Goal: Task Accomplishment & Management: Use online tool/utility

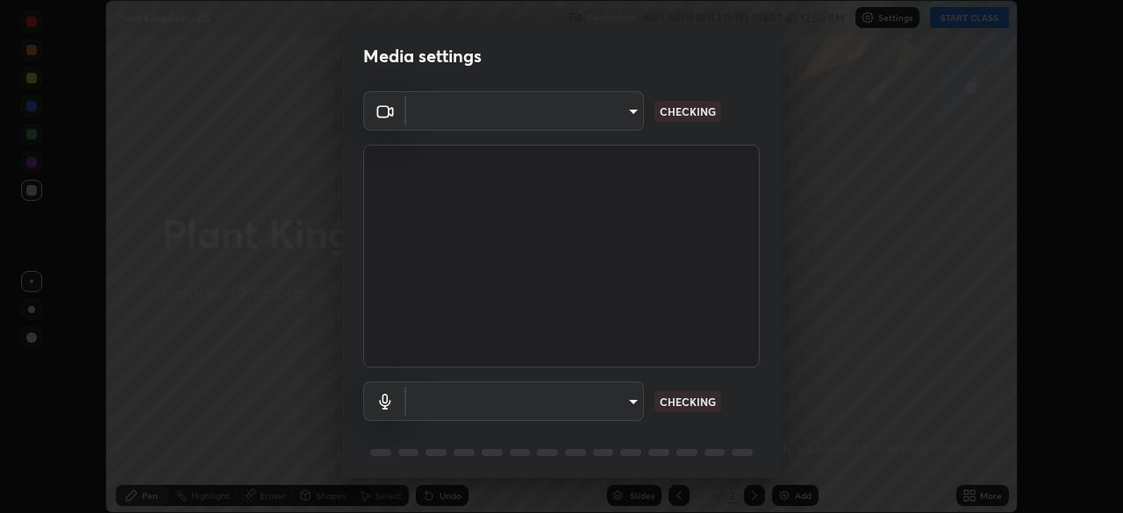
scroll to position [513, 1122]
type input "8e51ced37930e971e34d94304a72bdf124377ca82fa83f25b6b4e34e328f1921"
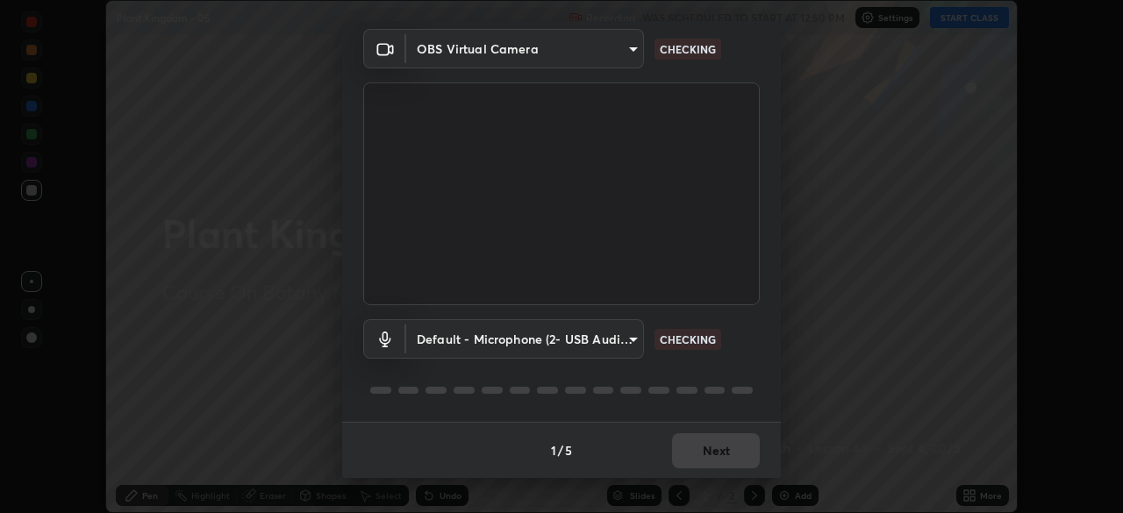
click at [627, 335] on body "Erase all Plant Kingdom - 05 Recording WAS SCHEDULED TO START AT 12:50 PM Setti…" at bounding box center [561, 256] width 1123 height 513
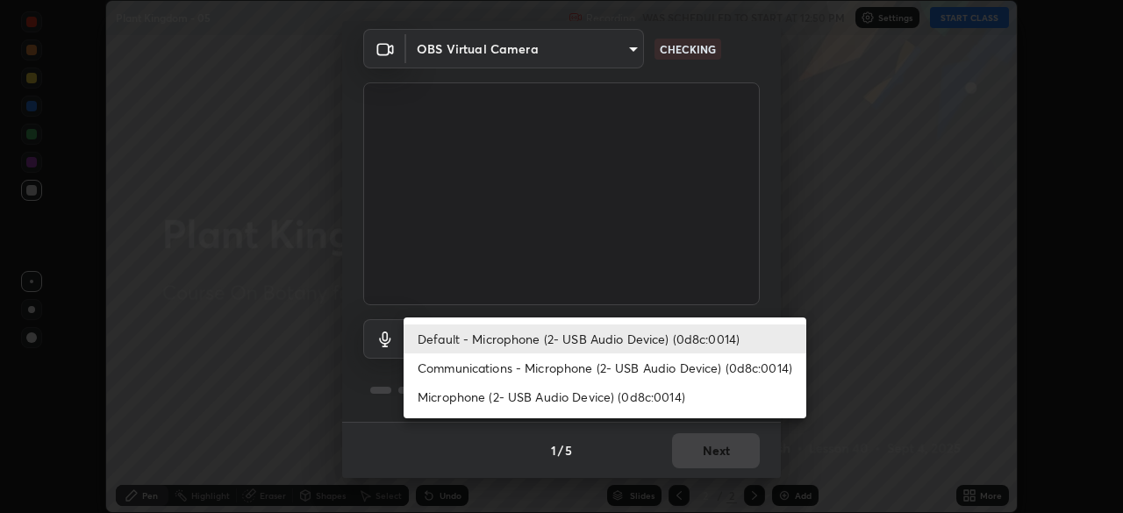
click at [623, 367] on li "Communications - Microphone (2- USB Audio Device) (0d8c:0014)" at bounding box center [605, 368] width 403 height 29
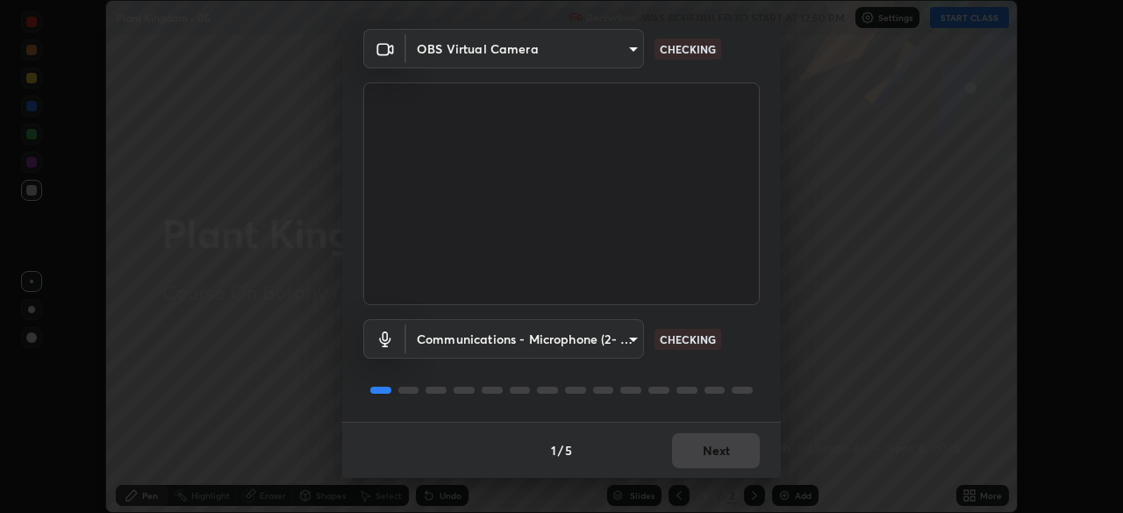
click at [627, 338] on body "Erase all Plant Kingdom - 05 Recording WAS SCHEDULED TO START AT 12:50 PM Setti…" at bounding box center [561, 256] width 1123 height 513
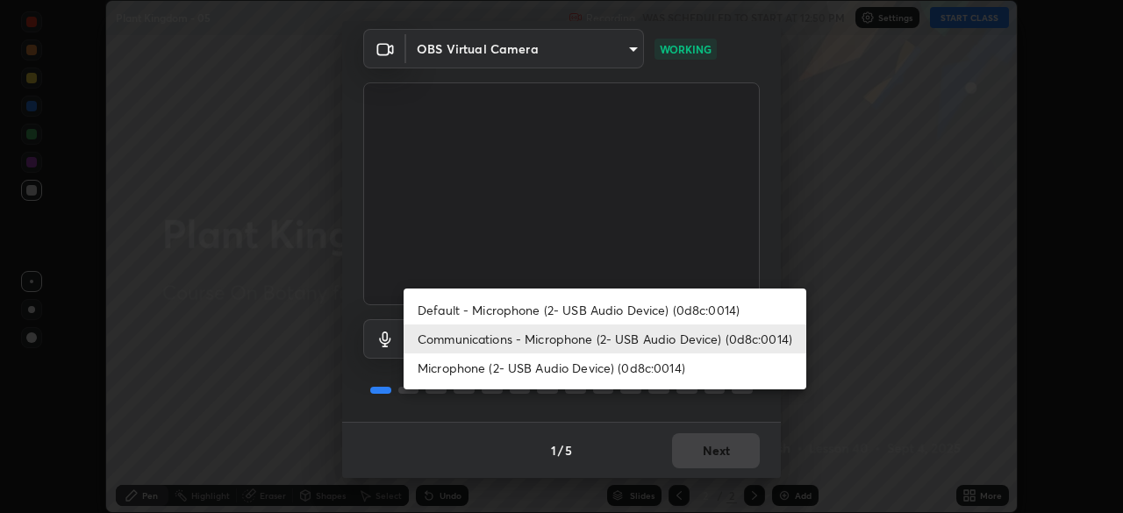
click at [620, 309] on li "Default - Microphone (2- USB Audio Device) (0d8c:0014)" at bounding box center [605, 310] width 403 height 29
type input "default"
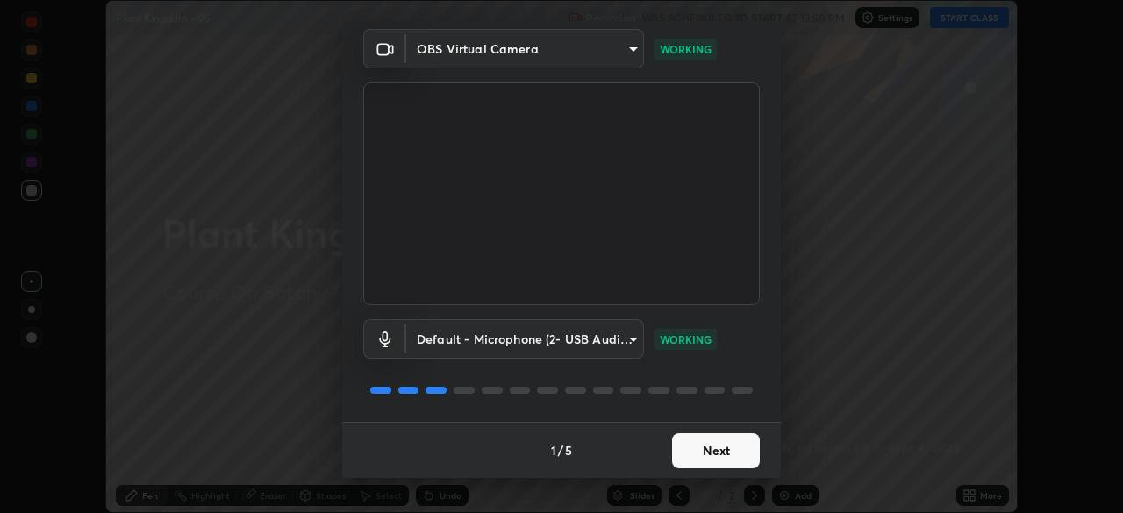
click at [697, 441] on button "Next" at bounding box center [716, 450] width 88 height 35
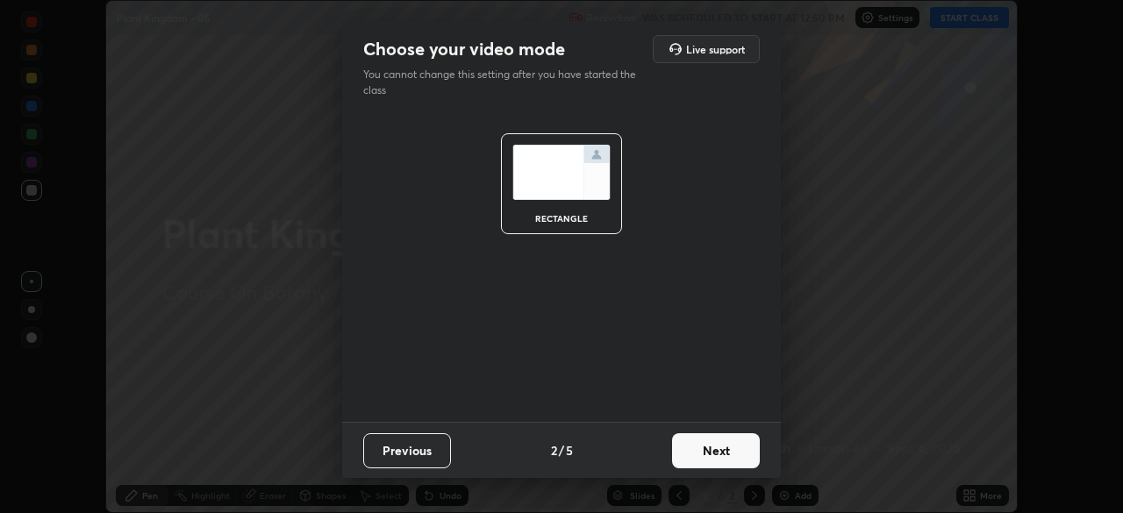
scroll to position [0, 0]
click at [723, 444] on button "Next" at bounding box center [716, 450] width 88 height 35
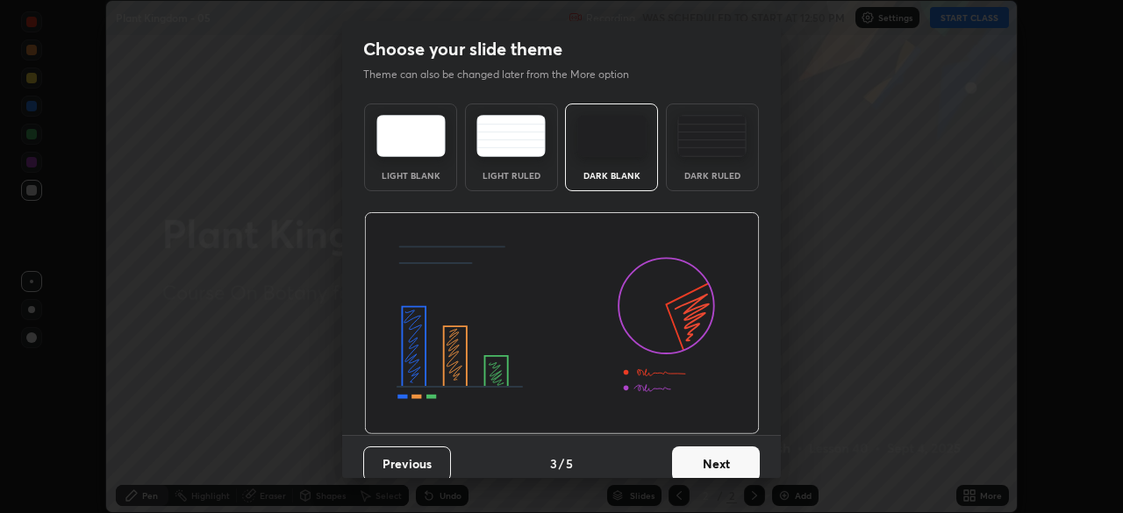
click at [715, 459] on button "Next" at bounding box center [716, 464] width 88 height 35
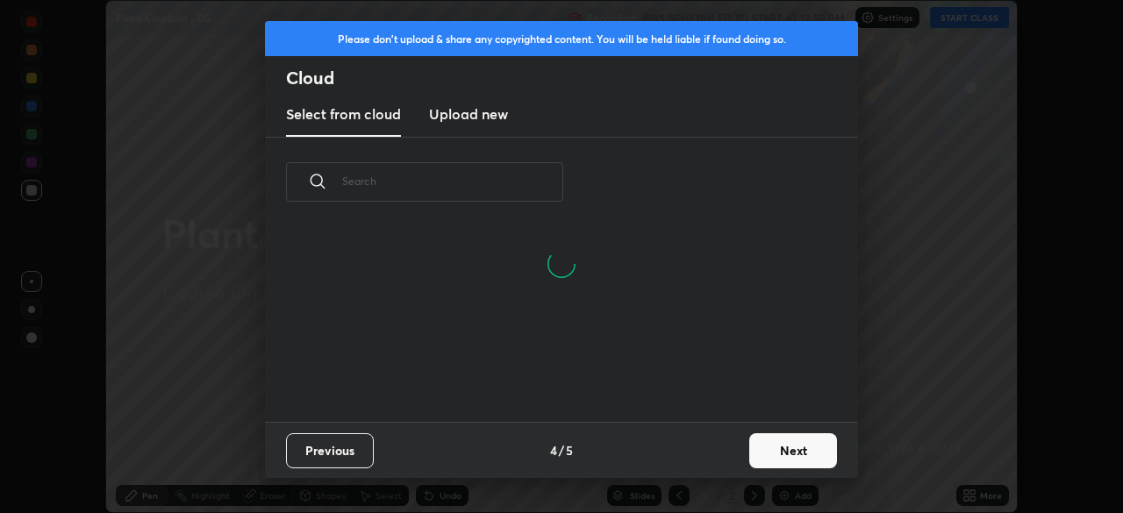
click at [767, 450] on button "Next" at bounding box center [793, 450] width 88 height 35
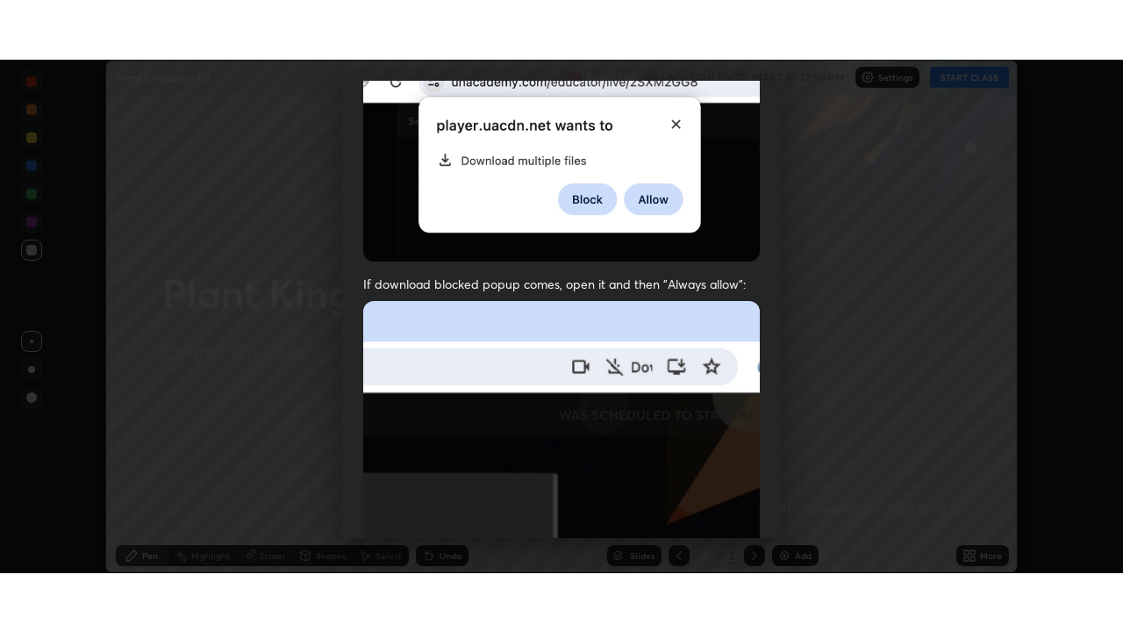
scroll to position [420, 0]
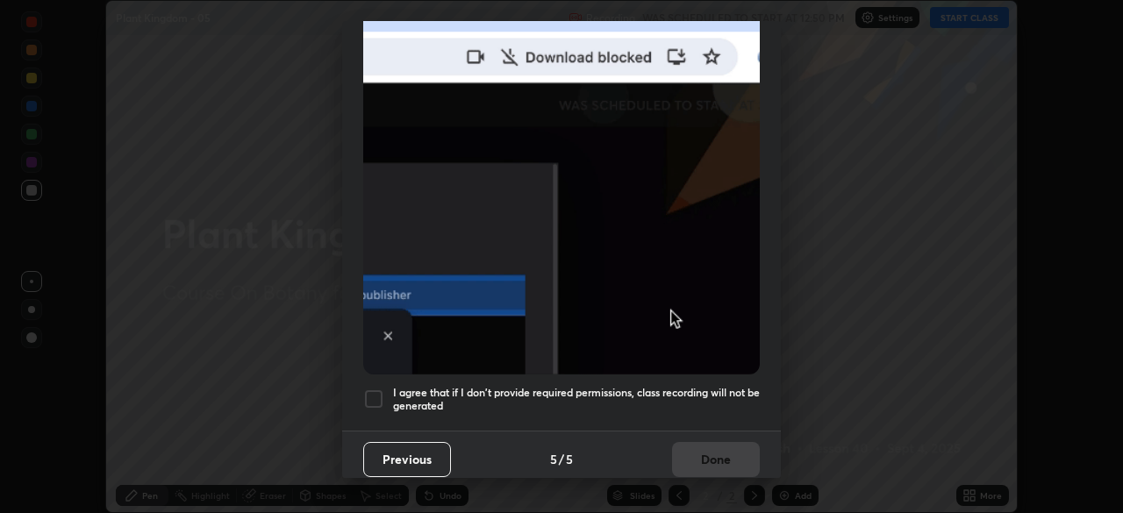
click at [376, 391] on div at bounding box center [373, 399] width 21 height 21
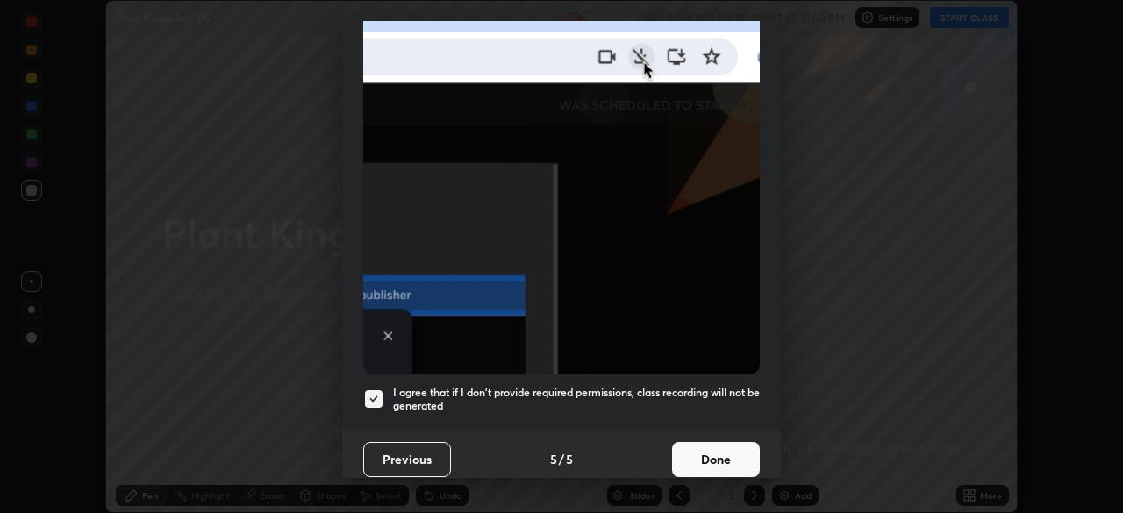
click at [702, 443] on button "Done" at bounding box center [716, 459] width 88 height 35
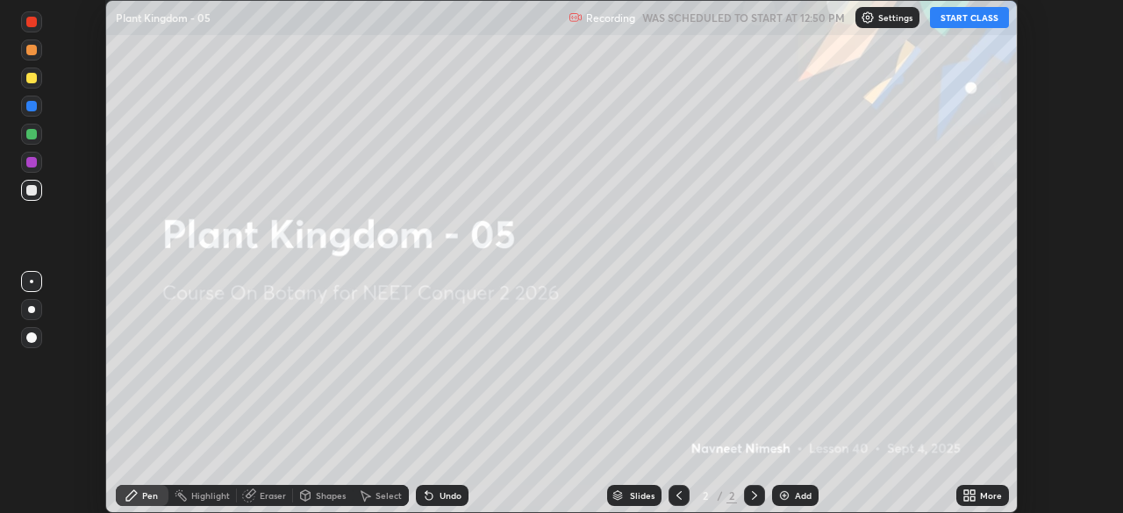
click at [973, 493] on icon at bounding box center [973, 493] width 4 height 4
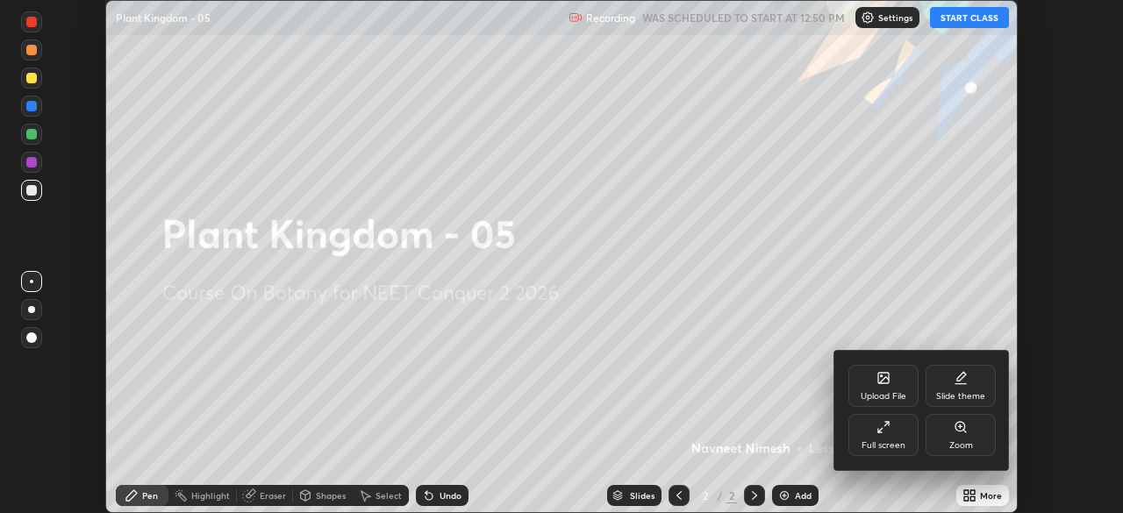
click at [886, 424] on icon at bounding box center [887, 424] width 4 height 4
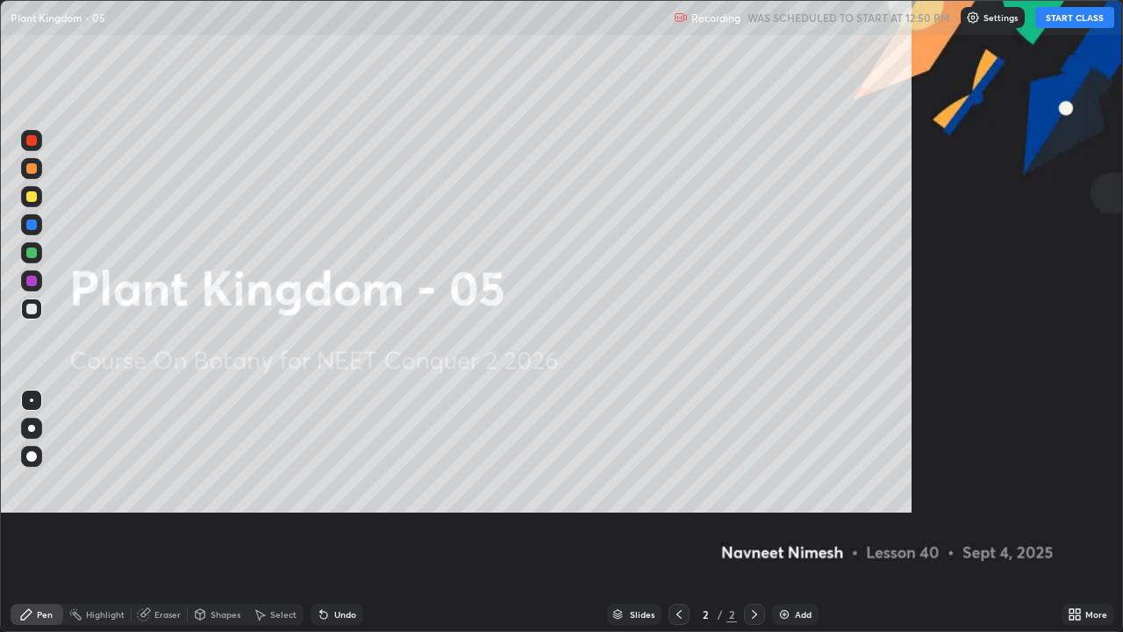
scroll to position [632, 1123]
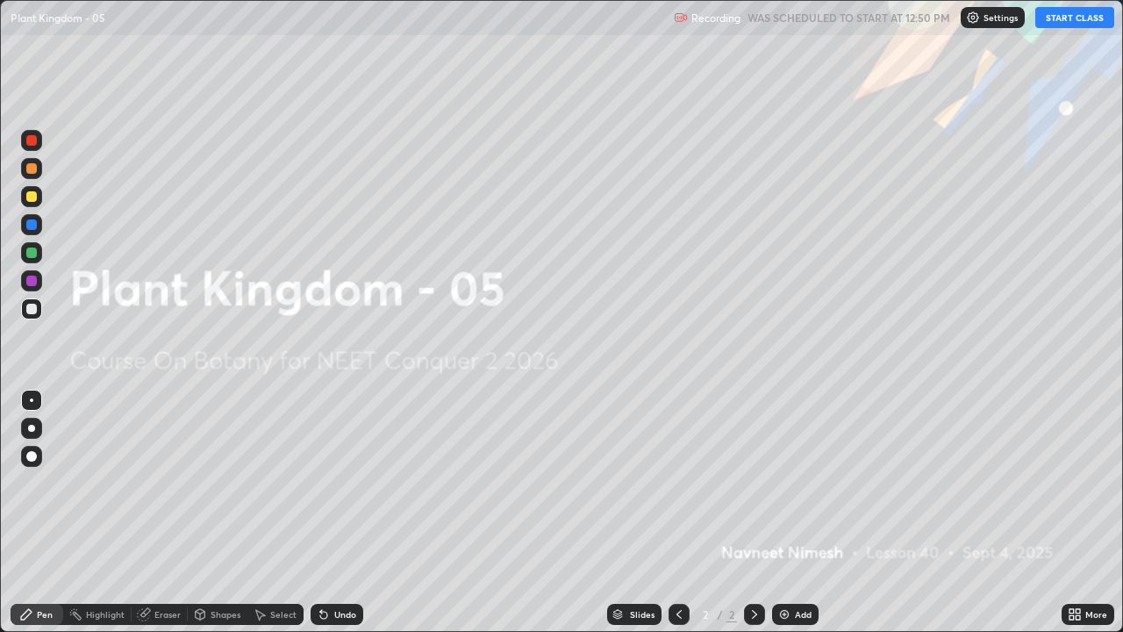
click at [1065, 25] on button "START CLASS" at bounding box center [1074, 17] width 79 height 21
click at [792, 512] on div "Add" at bounding box center [795, 614] width 47 height 21
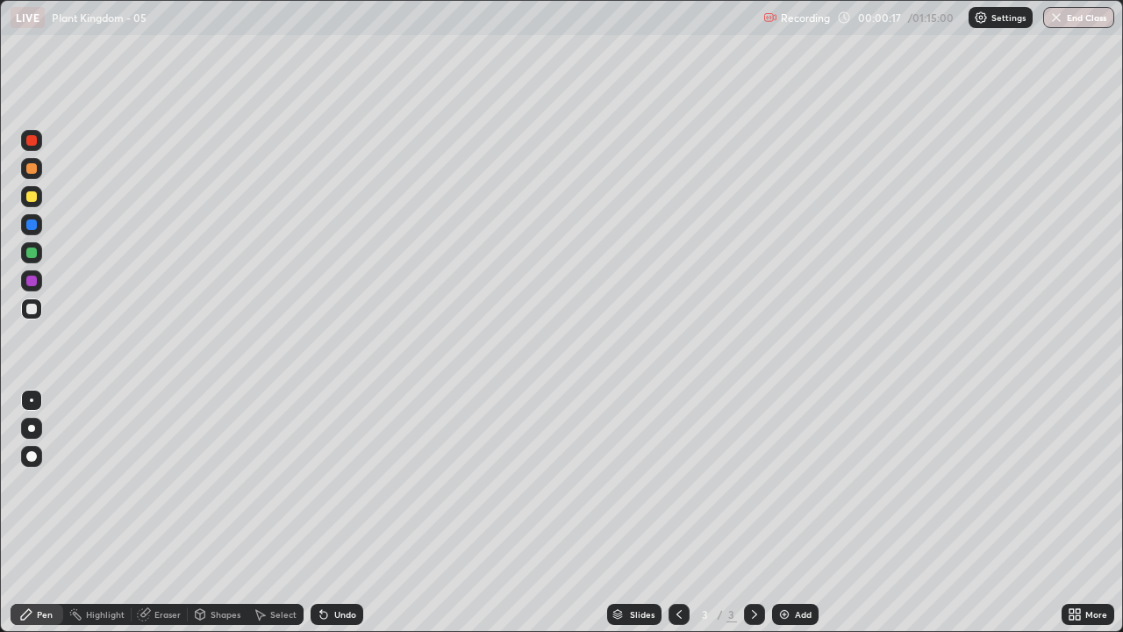
click at [31, 197] on div at bounding box center [31, 196] width 11 height 11
click at [28, 458] on div at bounding box center [31, 456] width 11 height 11
click at [317, 512] on icon at bounding box center [324, 614] width 14 height 14
click at [320, 512] on icon at bounding box center [321, 611] width 2 height 2
click at [321, 512] on icon at bounding box center [323, 615] width 7 height 7
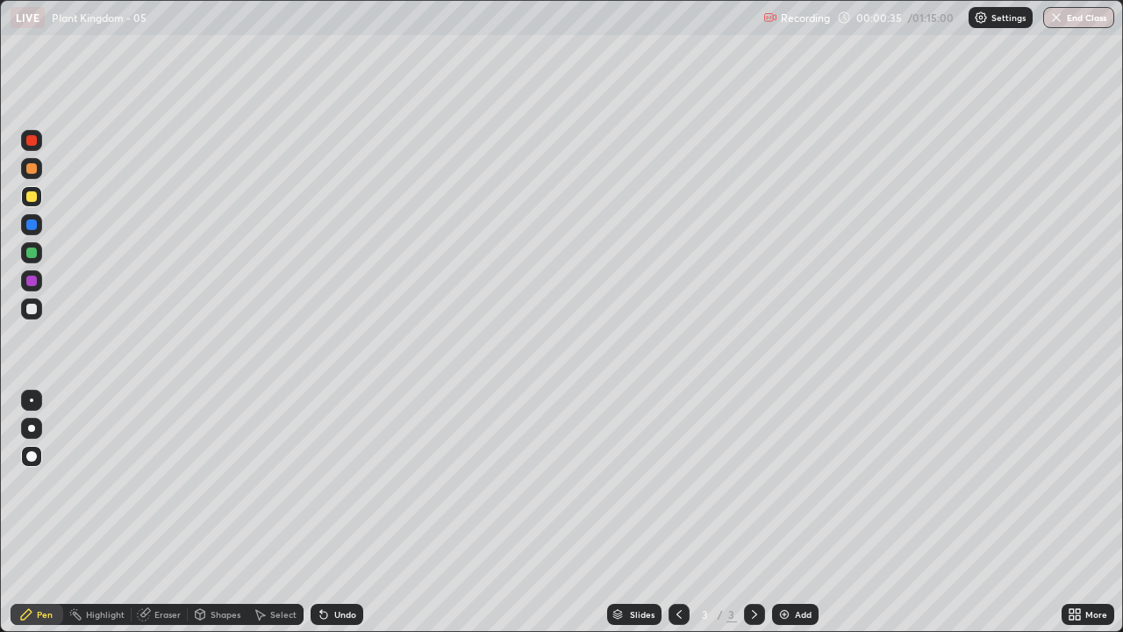
click at [33, 309] on div at bounding box center [31, 309] width 11 height 11
click at [320, 512] on icon at bounding box center [321, 611] width 2 height 2
click at [320, 512] on icon at bounding box center [323, 615] width 7 height 7
click at [32, 310] on div at bounding box center [31, 309] width 11 height 11
click at [32, 251] on div at bounding box center [31, 252] width 11 height 11
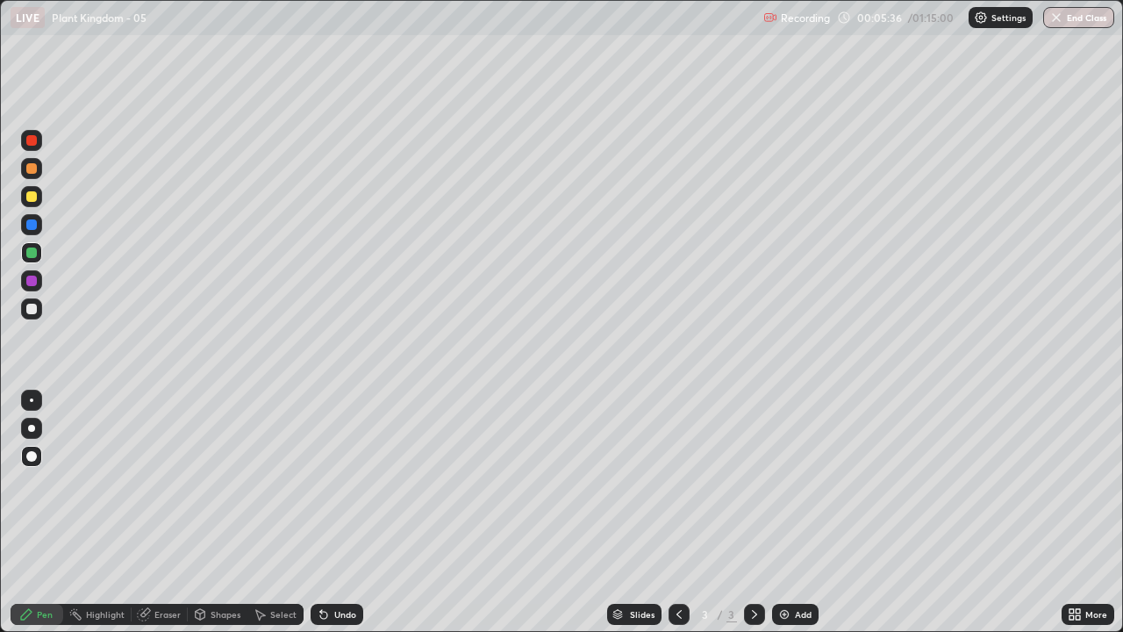
click at [33, 307] on div at bounding box center [31, 309] width 11 height 11
click at [320, 512] on icon at bounding box center [321, 611] width 2 height 2
click at [35, 194] on div at bounding box center [31, 196] width 11 height 11
click at [30, 308] on div at bounding box center [31, 309] width 11 height 11
click at [33, 226] on div at bounding box center [31, 224] width 11 height 11
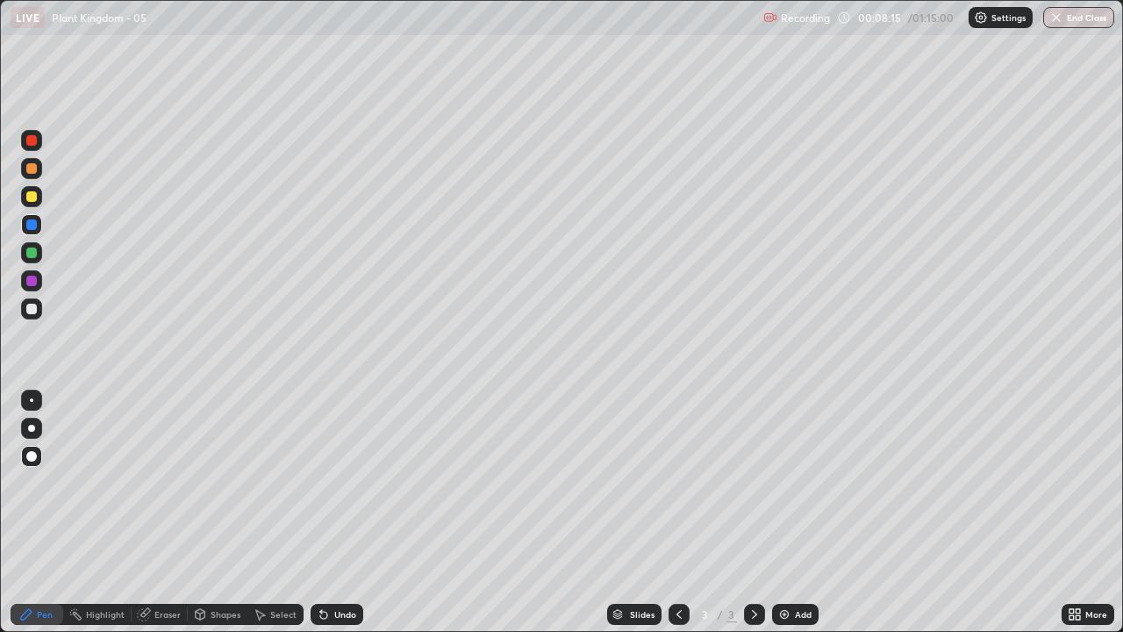
click at [30, 305] on div at bounding box center [31, 309] width 11 height 11
click at [319, 512] on div "Undo" at bounding box center [337, 614] width 53 height 21
click at [335, 512] on div "Undo" at bounding box center [337, 614] width 53 height 21
click at [29, 312] on div at bounding box center [31, 309] width 11 height 11
click at [795, 512] on div "Add" at bounding box center [803, 614] width 17 height 9
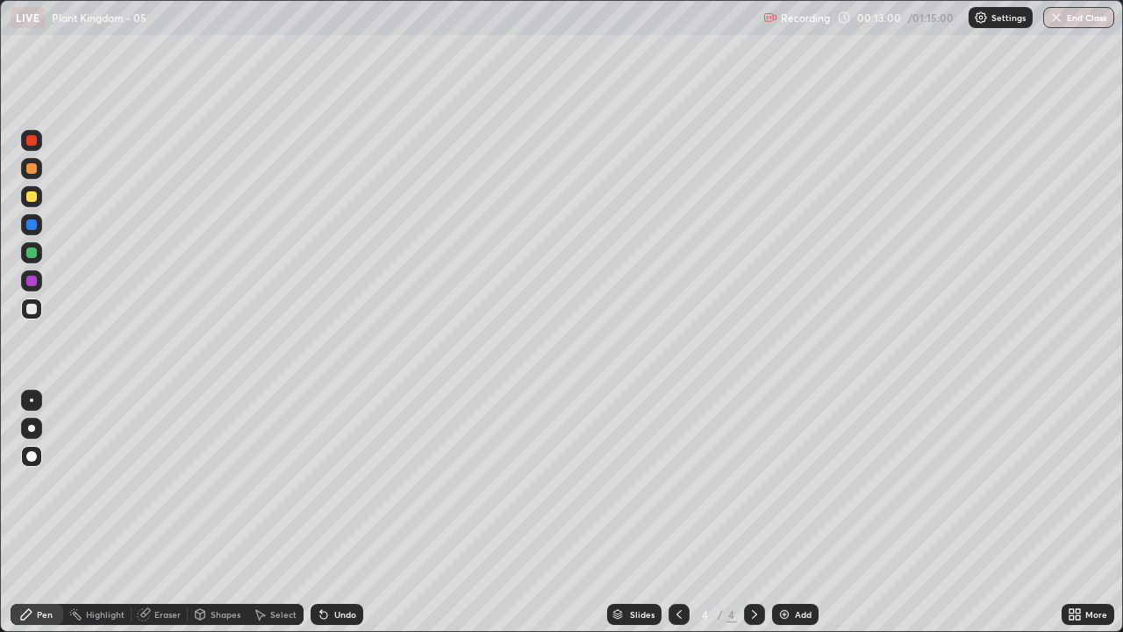
click at [33, 194] on div at bounding box center [31, 196] width 11 height 11
click at [35, 313] on div at bounding box center [31, 308] width 21 height 21
click at [31, 196] on div at bounding box center [31, 196] width 11 height 11
click at [32, 253] on div at bounding box center [31, 252] width 11 height 11
click at [31, 312] on div at bounding box center [31, 309] width 11 height 11
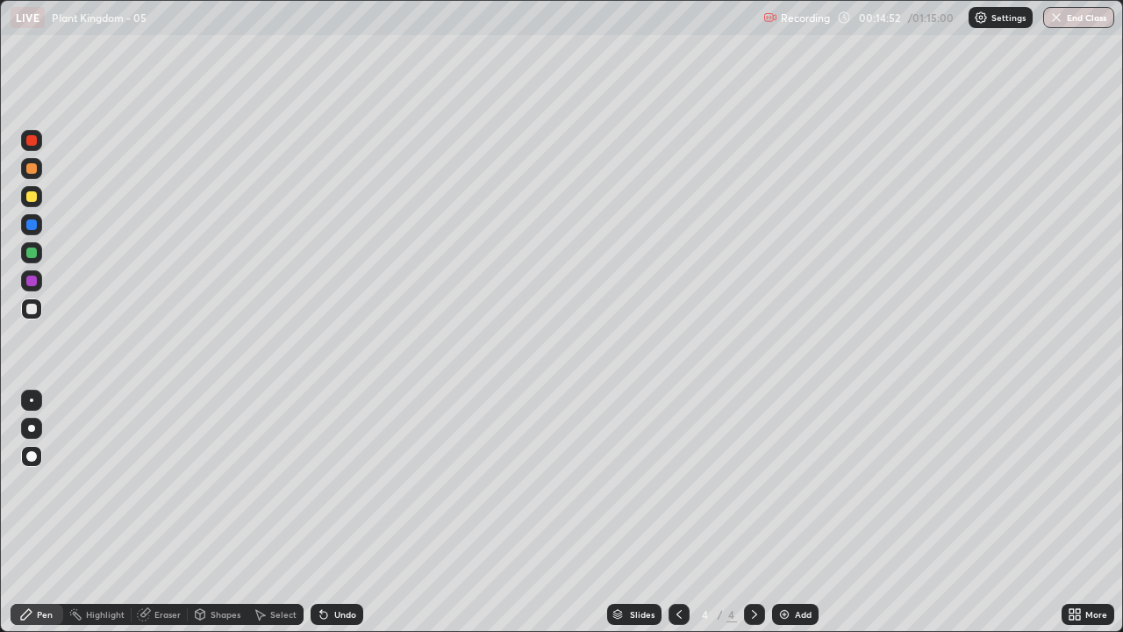
click at [31, 251] on div at bounding box center [31, 252] width 11 height 11
click at [329, 512] on div "Undo" at bounding box center [337, 614] width 53 height 21
click at [32, 224] on div at bounding box center [31, 224] width 11 height 11
click at [32, 226] on div at bounding box center [31, 224] width 11 height 11
click at [31, 307] on div at bounding box center [31, 309] width 11 height 11
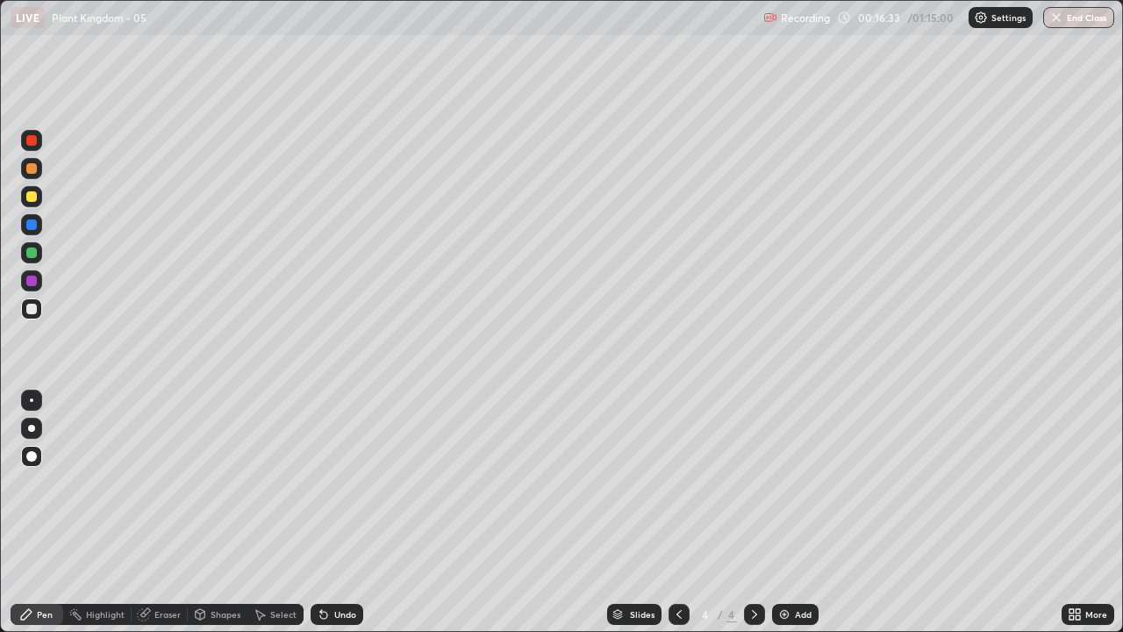
click at [30, 200] on div at bounding box center [31, 196] width 11 height 11
click at [32, 167] on div at bounding box center [31, 168] width 11 height 11
click at [36, 197] on div at bounding box center [31, 196] width 11 height 11
click at [340, 512] on div "Undo" at bounding box center [337, 614] width 53 height 21
click at [337, 512] on div "Undo" at bounding box center [337, 614] width 53 height 21
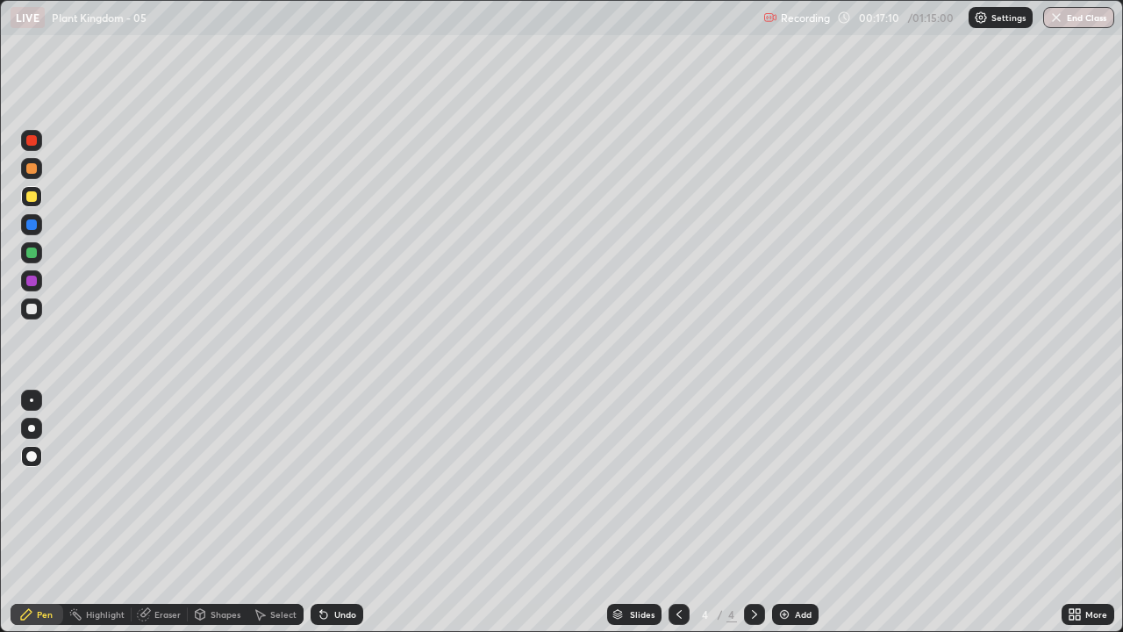
click at [32, 309] on div at bounding box center [31, 309] width 11 height 11
click at [32, 225] on div at bounding box center [31, 224] width 11 height 11
click at [34, 198] on div at bounding box center [31, 196] width 11 height 11
click at [38, 306] on div at bounding box center [31, 308] width 21 height 21
click at [29, 170] on div at bounding box center [31, 168] width 11 height 11
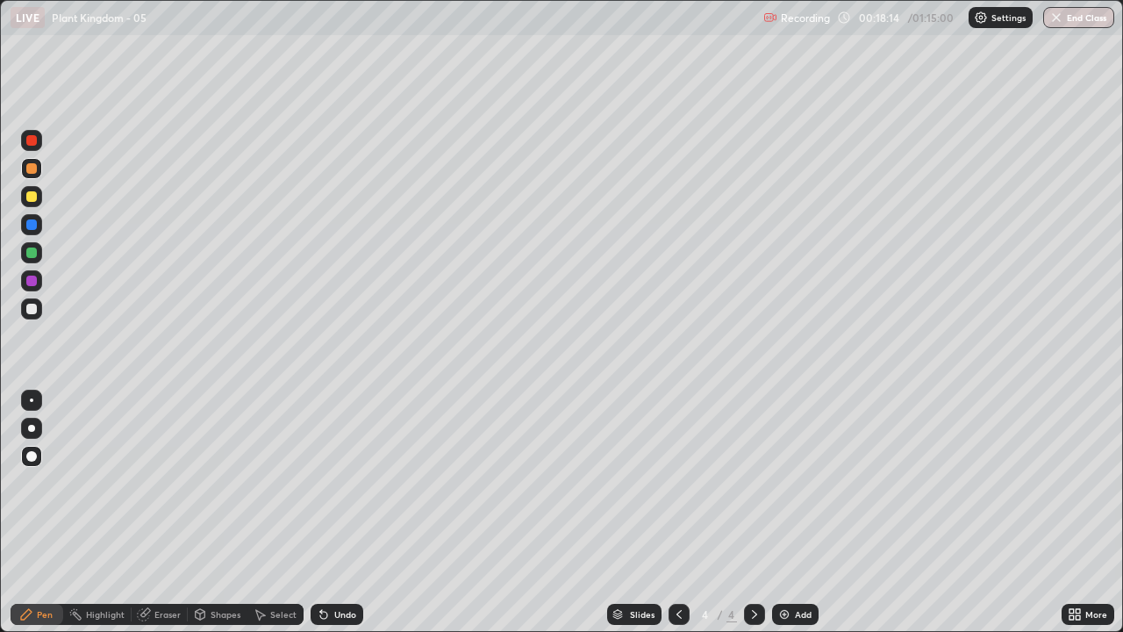
click at [326, 512] on div "Undo" at bounding box center [337, 614] width 53 height 21
click at [334, 512] on div "Undo" at bounding box center [345, 614] width 22 height 9
click at [320, 512] on icon at bounding box center [321, 611] width 2 height 2
click at [316, 512] on div "Undo" at bounding box center [337, 614] width 53 height 21
click at [32, 280] on div at bounding box center [31, 281] width 11 height 11
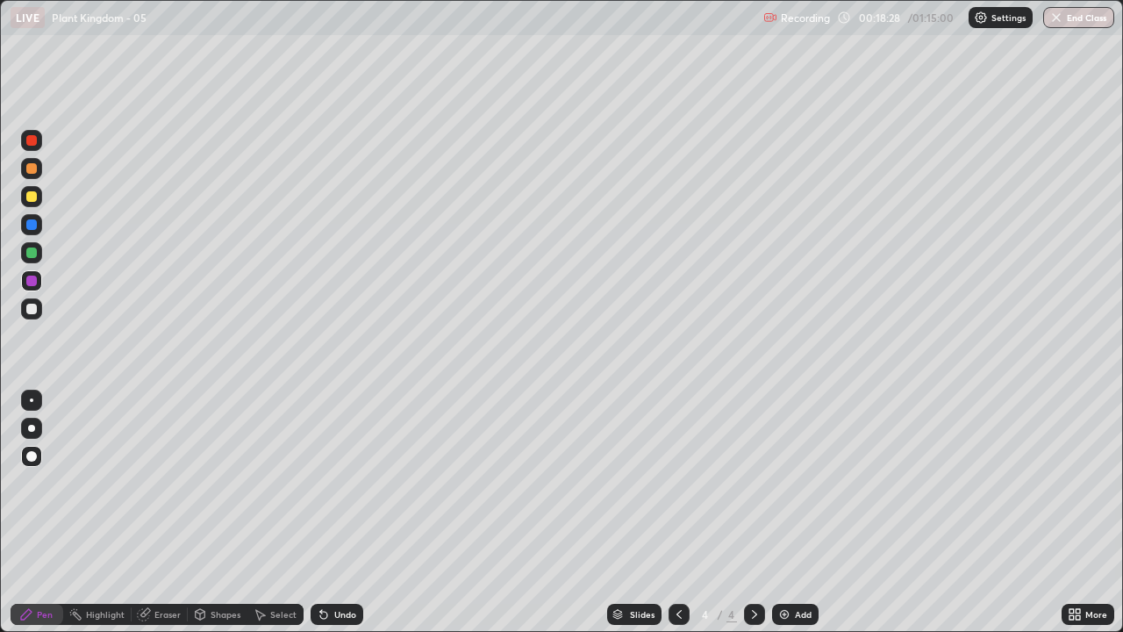
click at [32, 168] on div at bounding box center [31, 168] width 11 height 11
click at [337, 512] on div "Undo" at bounding box center [337, 614] width 53 height 21
click at [29, 311] on div at bounding box center [31, 309] width 11 height 11
click at [31, 172] on div at bounding box center [31, 168] width 11 height 11
click at [36, 199] on div at bounding box center [31, 196] width 11 height 11
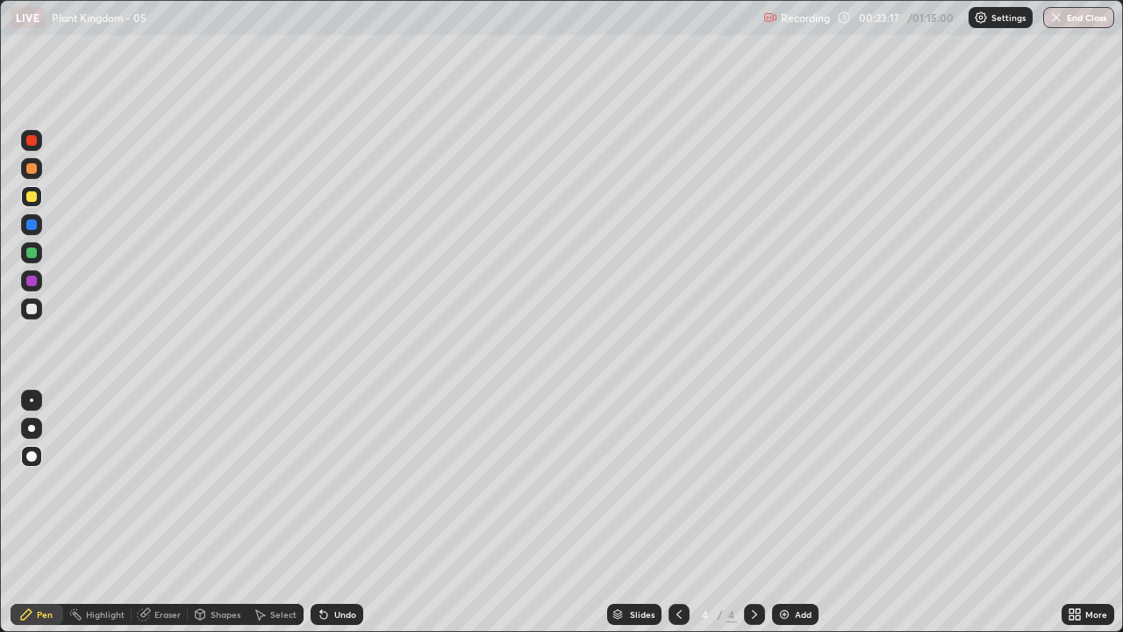
click at [33, 168] on div at bounding box center [31, 168] width 11 height 11
click at [326, 512] on icon at bounding box center [324, 614] width 14 height 14
click at [35, 305] on div at bounding box center [31, 309] width 11 height 11
click at [31, 305] on div at bounding box center [31, 309] width 11 height 11
click at [320, 512] on icon at bounding box center [321, 611] width 2 height 2
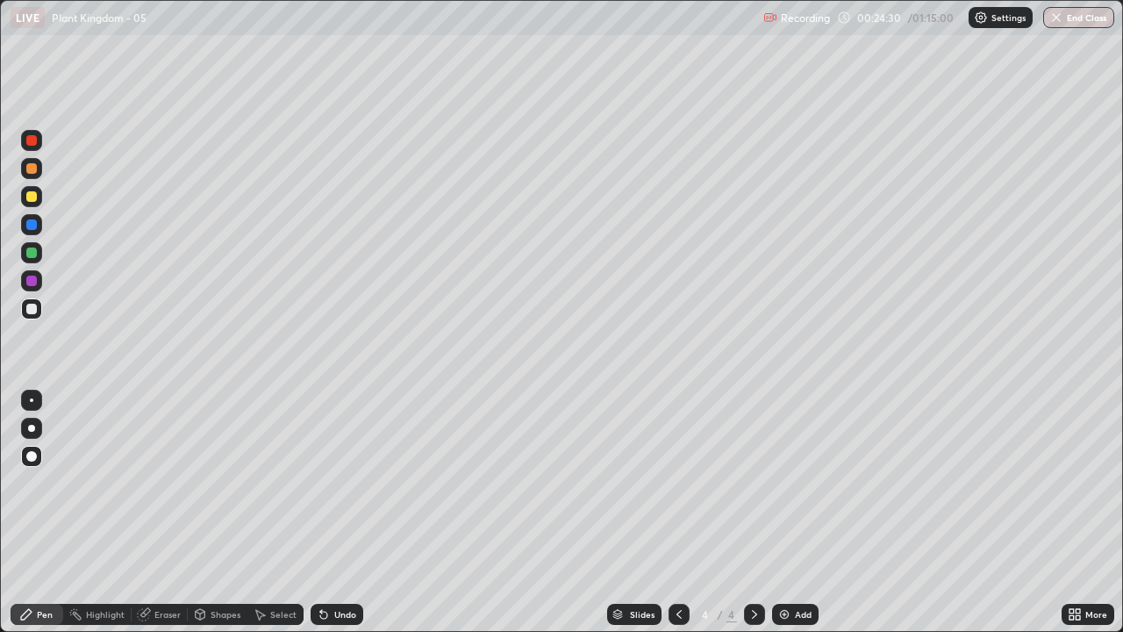
click at [32, 166] on div at bounding box center [31, 168] width 11 height 11
click at [30, 308] on div at bounding box center [31, 309] width 11 height 11
click at [28, 281] on div at bounding box center [31, 281] width 11 height 11
click at [27, 198] on div at bounding box center [31, 196] width 11 height 11
click at [28, 310] on div at bounding box center [31, 309] width 11 height 11
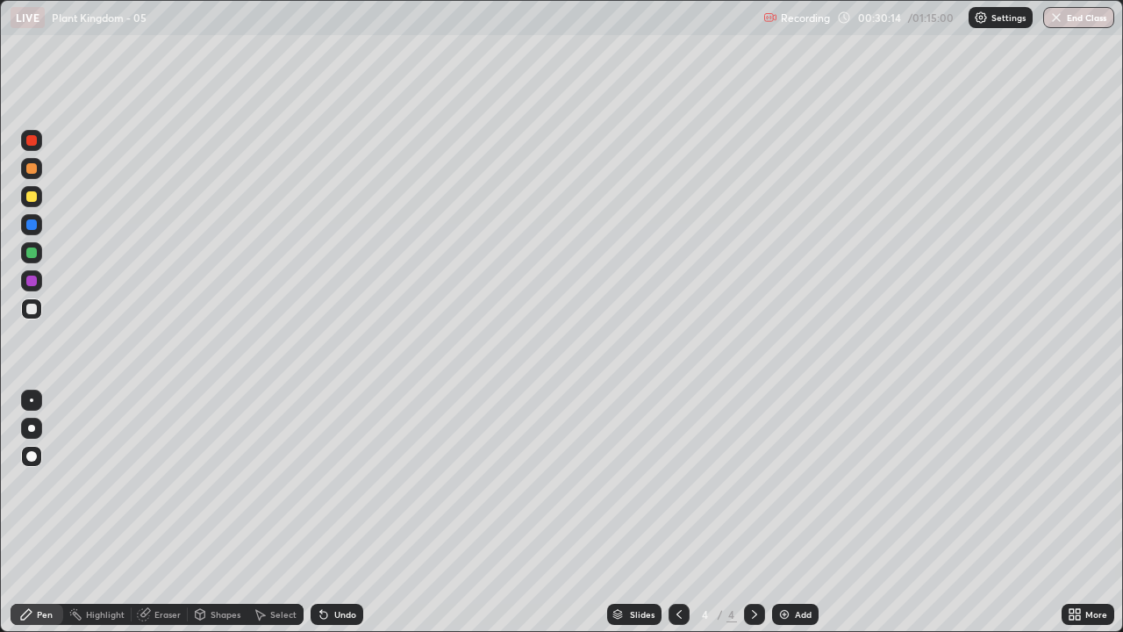
click at [791, 512] on div "Add" at bounding box center [795, 614] width 47 height 21
click at [32, 281] on div at bounding box center [31, 281] width 11 height 11
click at [29, 305] on div at bounding box center [31, 309] width 11 height 11
click at [326, 512] on div "Undo" at bounding box center [337, 614] width 53 height 21
click at [32, 309] on div at bounding box center [31, 309] width 11 height 11
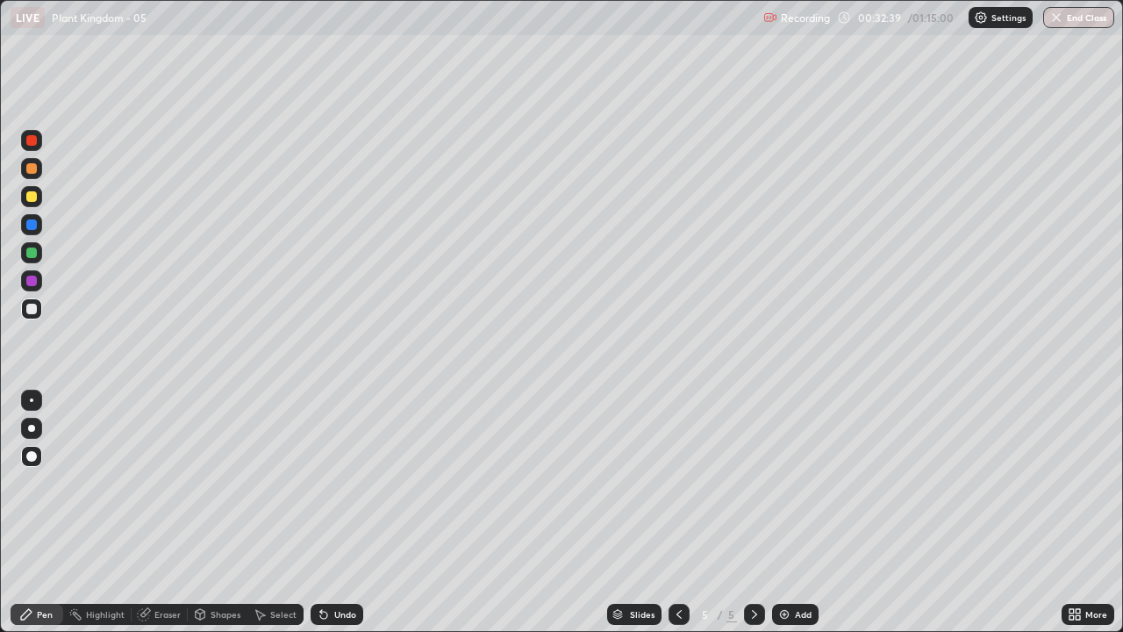
click at [33, 197] on div at bounding box center [31, 196] width 11 height 11
click at [676, 512] on icon at bounding box center [679, 614] width 14 height 14
click at [750, 512] on icon at bounding box center [755, 614] width 14 height 14
click at [38, 307] on div at bounding box center [31, 308] width 21 height 21
click at [795, 512] on div "Add" at bounding box center [803, 614] width 17 height 9
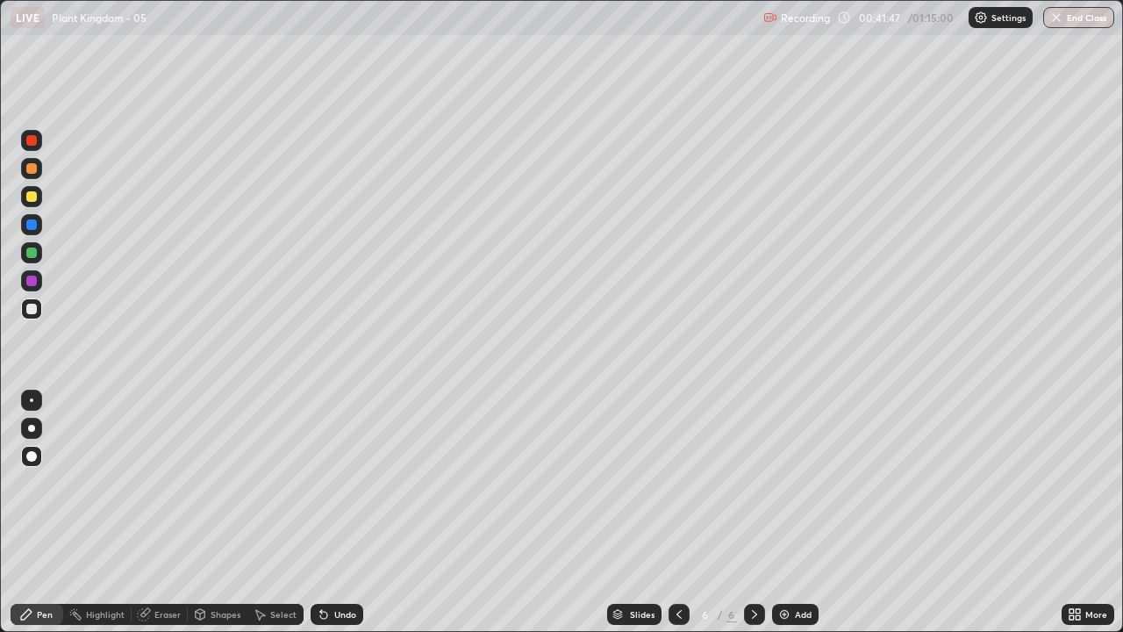
click at [33, 172] on div at bounding box center [31, 168] width 11 height 11
click at [31, 195] on div at bounding box center [31, 196] width 11 height 11
click at [32, 305] on div at bounding box center [31, 309] width 11 height 11
click at [320, 512] on icon at bounding box center [321, 611] width 2 height 2
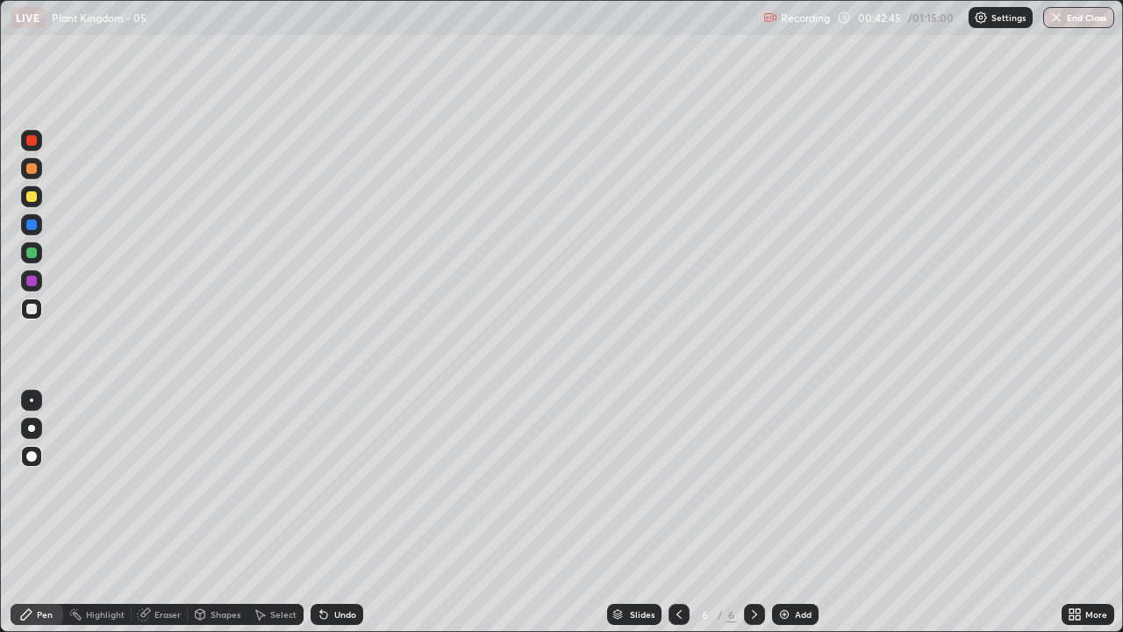
click at [317, 512] on icon at bounding box center [324, 614] width 14 height 14
click at [33, 311] on div at bounding box center [31, 309] width 11 height 11
click at [34, 453] on div at bounding box center [31, 456] width 11 height 11
click at [32, 308] on div at bounding box center [31, 309] width 11 height 11
click at [32, 196] on div at bounding box center [31, 196] width 11 height 11
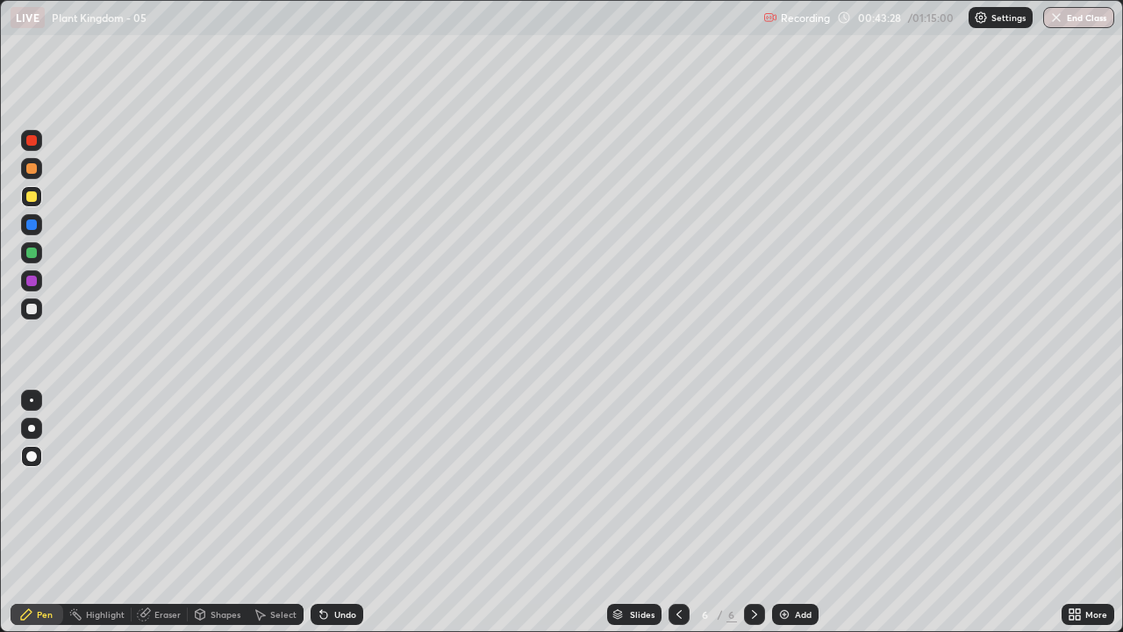
click at [33, 307] on div at bounding box center [31, 309] width 11 height 11
click at [335, 512] on div "Undo" at bounding box center [337, 614] width 53 height 21
click at [331, 512] on div "Undo" at bounding box center [337, 614] width 53 height 21
click at [792, 512] on div "Add" at bounding box center [795, 614] width 47 height 21
click at [35, 200] on div at bounding box center [31, 196] width 11 height 11
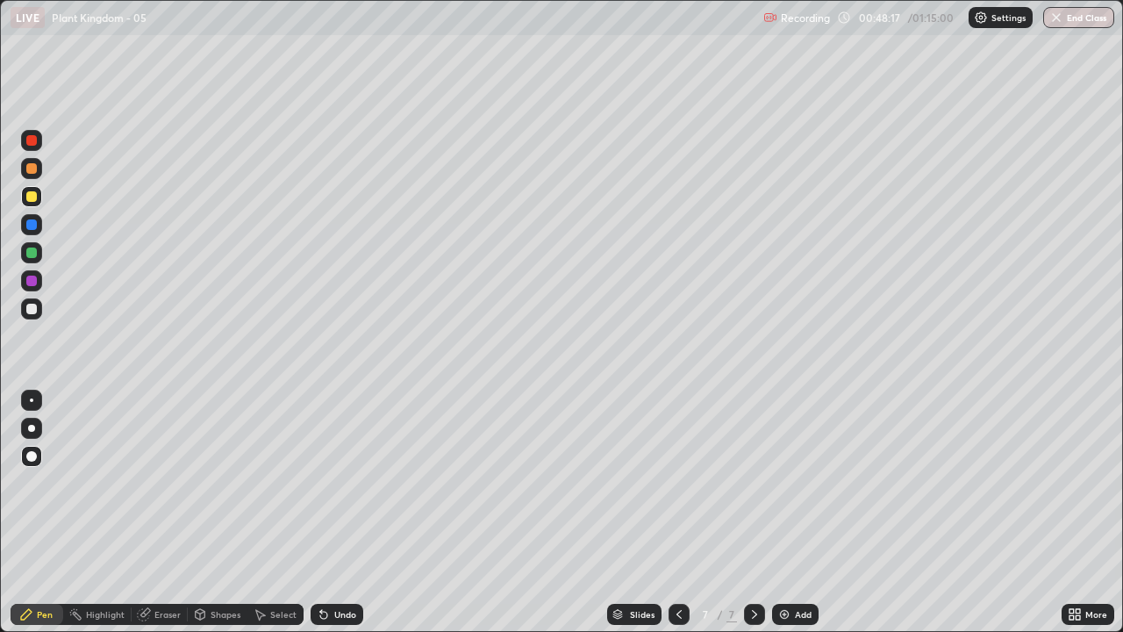
click at [320, 512] on icon at bounding box center [321, 611] width 2 height 2
click at [31, 313] on div at bounding box center [31, 309] width 11 height 11
click at [31, 226] on div at bounding box center [31, 224] width 11 height 11
click at [32, 168] on div at bounding box center [31, 168] width 11 height 11
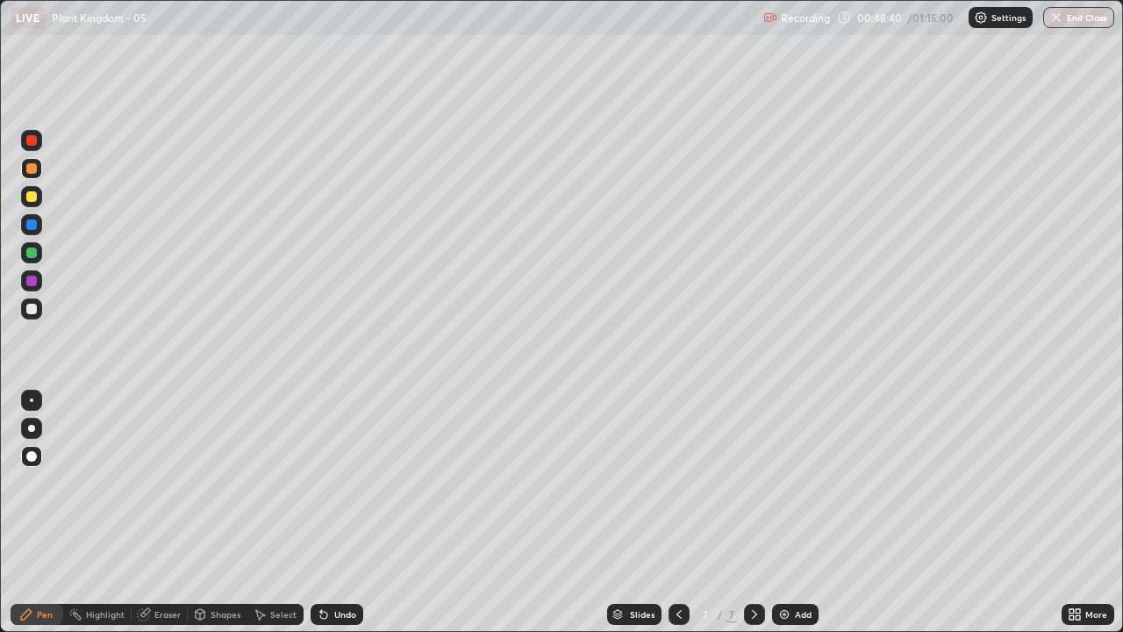
click at [33, 223] on div at bounding box center [31, 224] width 11 height 11
click at [36, 172] on div at bounding box center [31, 168] width 11 height 11
click at [321, 512] on icon at bounding box center [323, 615] width 7 height 7
click at [320, 512] on icon at bounding box center [321, 611] width 2 height 2
click at [325, 512] on icon at bounding box center [324, 614] width 14 height 14
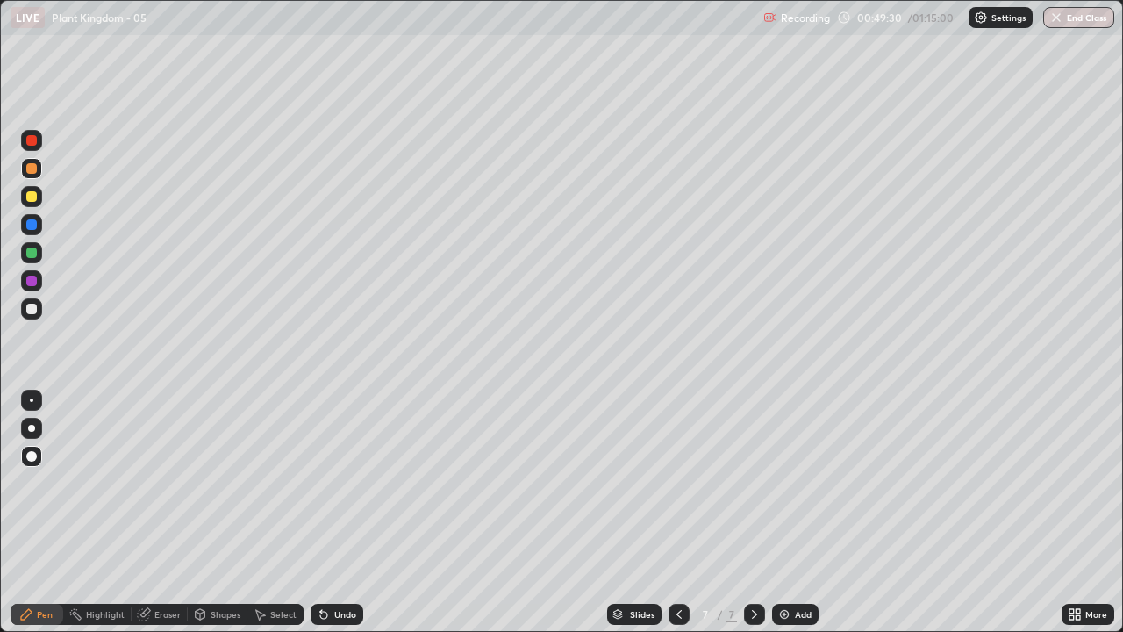
click at [327, 512] on icon at bounding box center [324, 614] width 14 height 14
click at [326, 512] on div "Undo" at bounding box center [337, 614] width 53 height 21
click at [34, 223] on div at bounding box center [31, 224] width 11 height 11
click at [338, 512] on div "Undo" at bounding box center [337, 614] width 53 height 21
click at [680, 512] on icon at bounding box center [679, 614] width 14 height 14
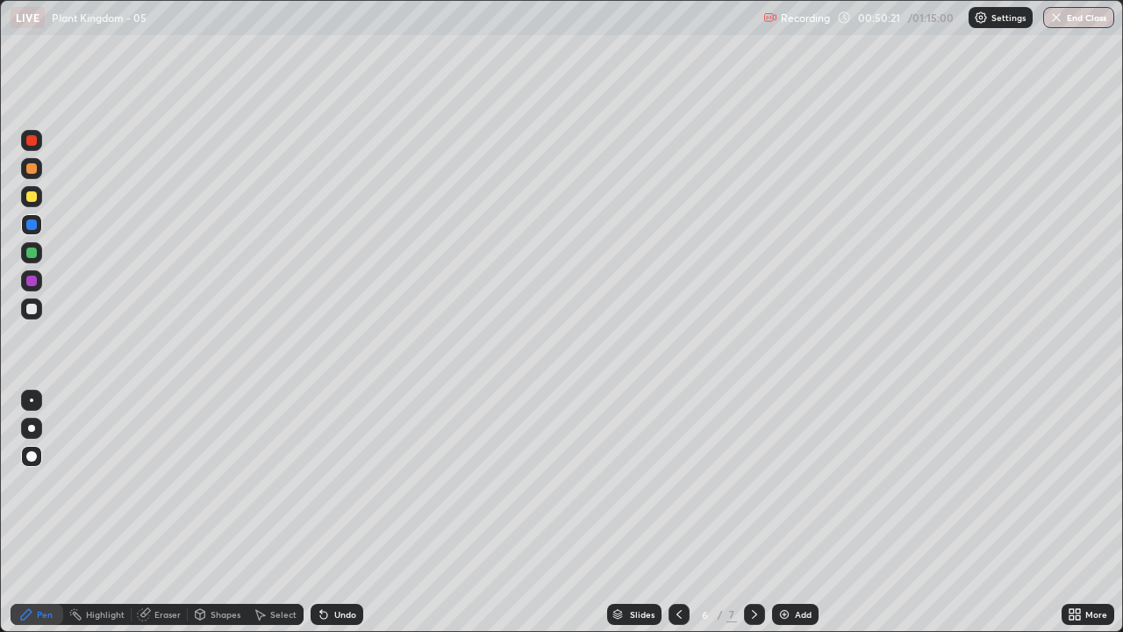
click at [754, 512] on icon at bounding box center [755, 614] width 14 height 14
click at [32, 309] on div at bounding box center [31, 309] width 11 height 11
click at [35, 171] on div at bounding box center [31, 168] width 11 height 11
click at [32, 311] on div at bounding box center [31, 309] width 11 height 11
click at [326, 512] on icon at bounding box center [324, 614] width 14 height 14
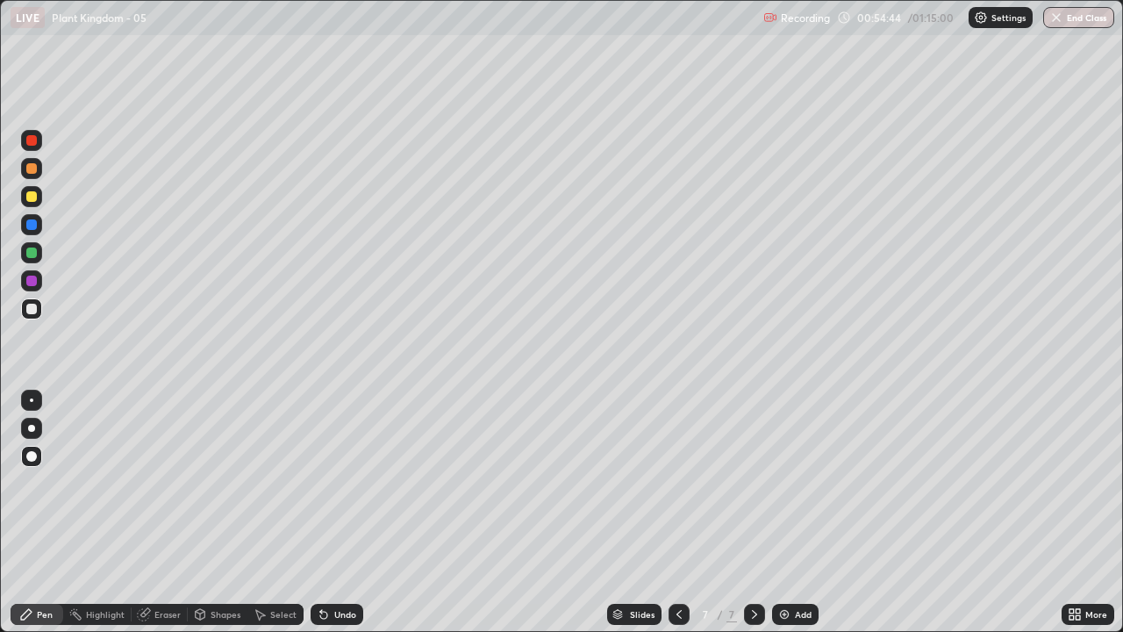
click at [790, 512] on div "Add" at bounding box center [795, 614] width 47 height 21
click at [35, 196] on div at bounding box center [31, 196] width 11 height 11
click at [32, 309] on div at bounding box center [31, 309] width 11 height 11
click at [31, 312] on div at bounding box center [31, 309] width 11 height 11
click at [33, 305] on div at bounding box center [31, 309] width 11 height 11
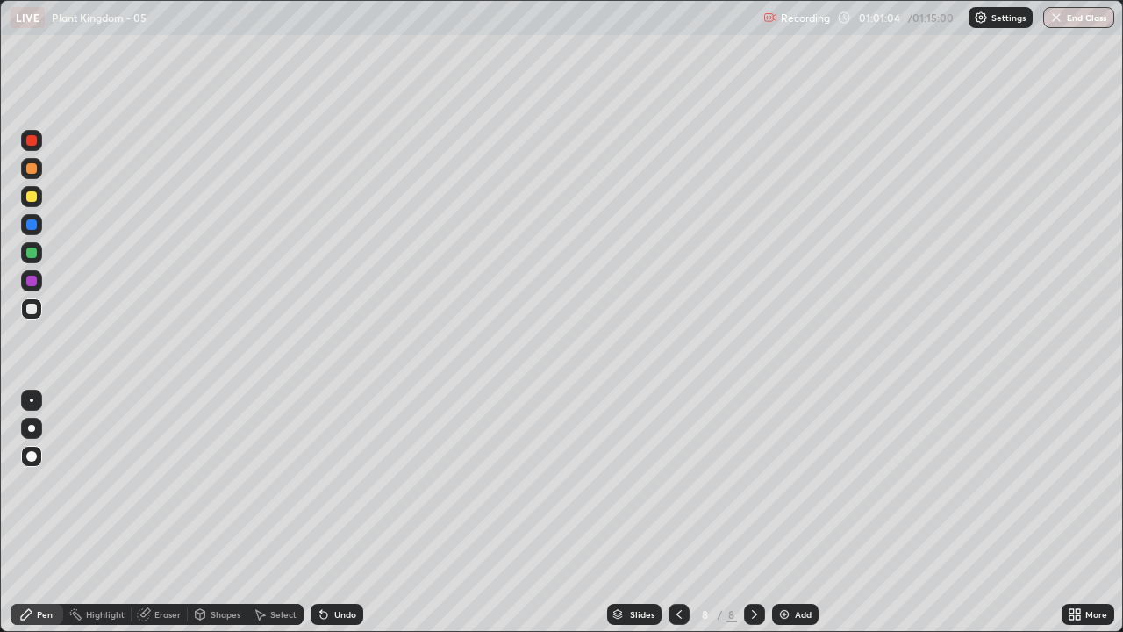
click at [328, 512] on div "Undo" at bounding box center [337, 614] width 53 height 21
click at [26, 312] on div at bounding box center [31, 309] width 11 height 11
click at [32, 197] on div at bounding box center [31, 196] width 11 height 11
click at [677, 512] on icon at bounding box center [679, 614] width 14 height 14
click at [674, 512] on div at bounding box center [679, 614] width 21 height 35
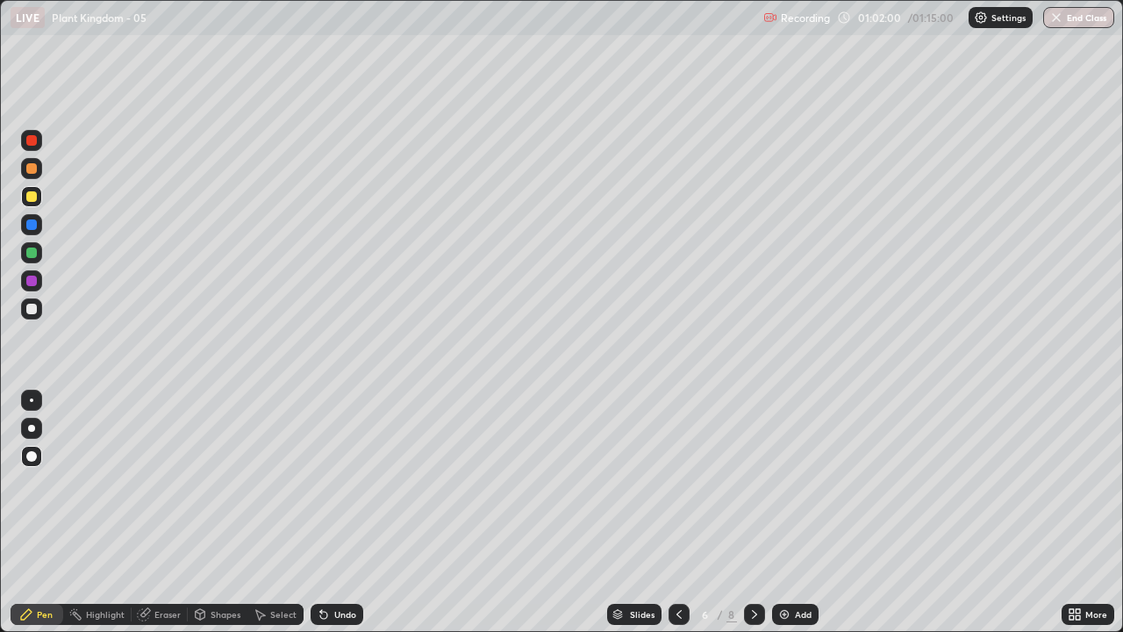
click at [670, 512] on div at bounding box center [679, 614] width 21 height 21
click at [753, 512] on icon at bounding box center [755, 614] width 14 height 14
click at [750, 512] on icon at bounding box center [755, 614] width 14 height 14
click at [755, 512] on icon at bounding box center [755, 614] width 14 height 14
click at [1069, 23] on button "End Class" at bounding box center [1078, 17] width 71 height 21
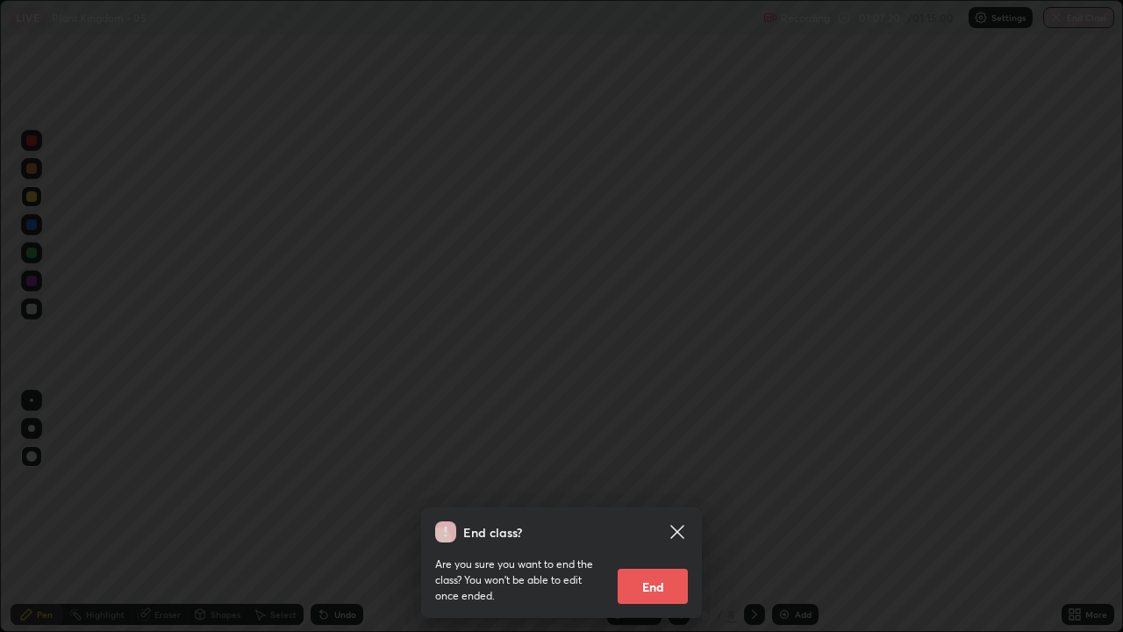
click at [649, 512] on button "End" at bounding box center [653, 586] width 70 height 35
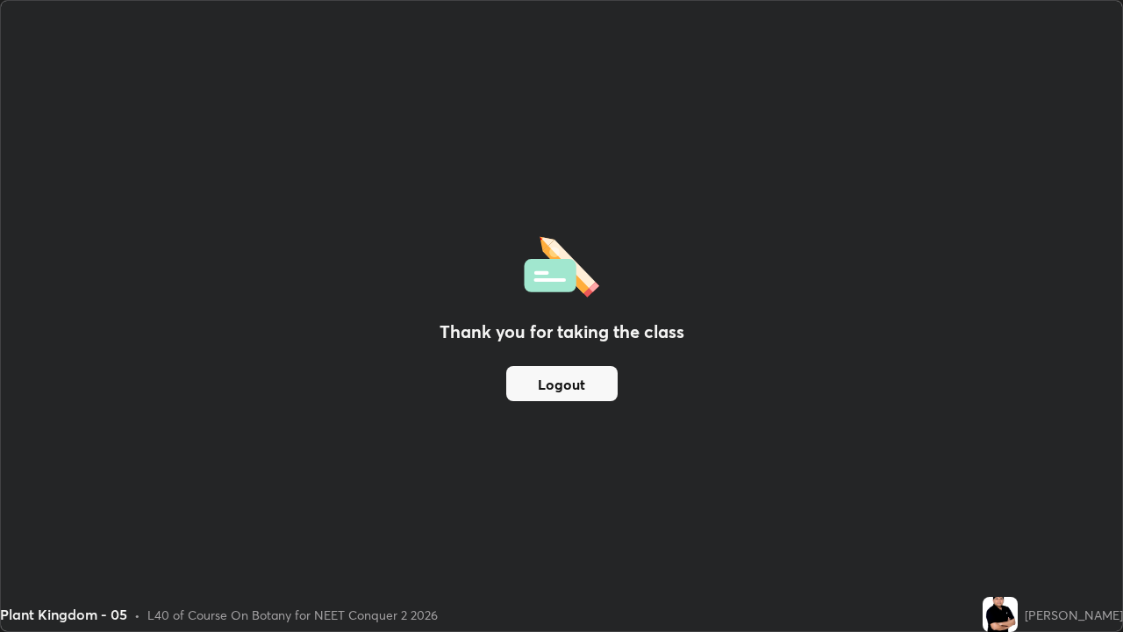
click at [584, 379] on button "Logout" at bounding box center [561, 383] width 111 height 35
